Goal: Information Seeking & Learning: Find specific fact

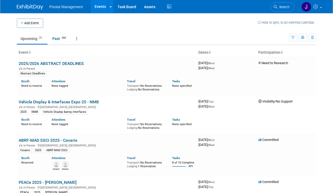
click at [280, 7] on span "Search" at bounding box center [284, 7] width 12 height 4
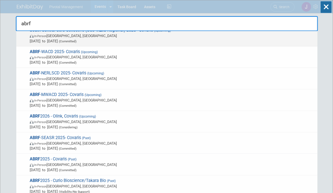
scroll to position [28, 0]
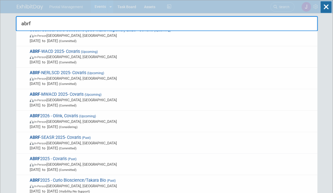
type input "abrf"
drag, startPoint x: 37, startPoint y: 22, endPoint x: 8, endPoint y: 22, distance: 28.7
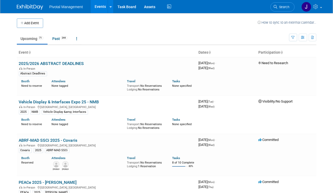
click at [286, 5] on span "Search" at bounding box center [284, 7] width 12 height 4
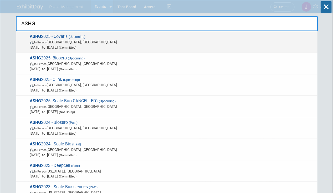
type input "ASHG"
click at [100, 45] on span "[DATE] to [DATE] (Committed)" at bounding box center [172, 47] width 285 height 5
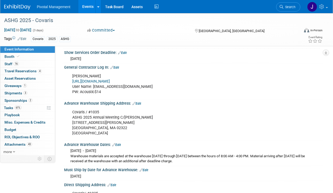
scroll to position [499, 0]
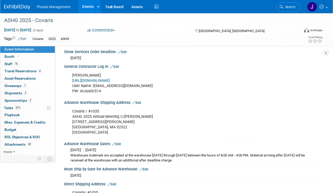
click at [110, 78] on link "https://www.freemanco.com/store/" at bounding box center [91, 80] width 38 height 4
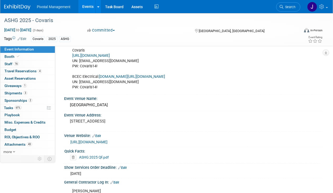
scroll to position [382, 0]
click at [110, 54] on link "https://ASHG25.exh.mapyourshow.com/" at bounding box center [91, 56] width 38 height 4
drag, startPoint x: 97, startPoint y: 64, endPoint x: 94, endPoint y: 64, distance: 2.9
click at [94, 64] on div "Covaris https://ASHG25.exh.mapyourshow.com/ UN: jgatton@pivotalmgt.com PW: Cova…" at bounding box center [170, 70] width 203 height 48
drag, startPoint x: 94, startPoint y: 64, endPoint x: 78, endPoint y: 64, distance: 15.8
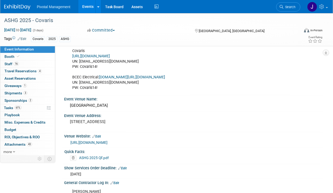
click at [78, 64] on div "Covaris https://ASHG25.exh.mapyourshow.com/ UN: jgatton@pivotalmgt.com PW: Cova…" at bounding box center [170, 70] width 203 height 48
drag, startPoint x: 80, startPoint y: 64, endPoint x: 110, endPoint y: 64, distance: 30.0
click at [110, 64] on div "Covaris https://ASHG25.exh.mapyourshow.com/ UN: jgatton@pivotalmgt.com PW: Cova…" at bounding box center [170, 70] width 203 height 48
copy div "Covaris14!"
